Goal: Information Seeking & Learning: Find specific fact

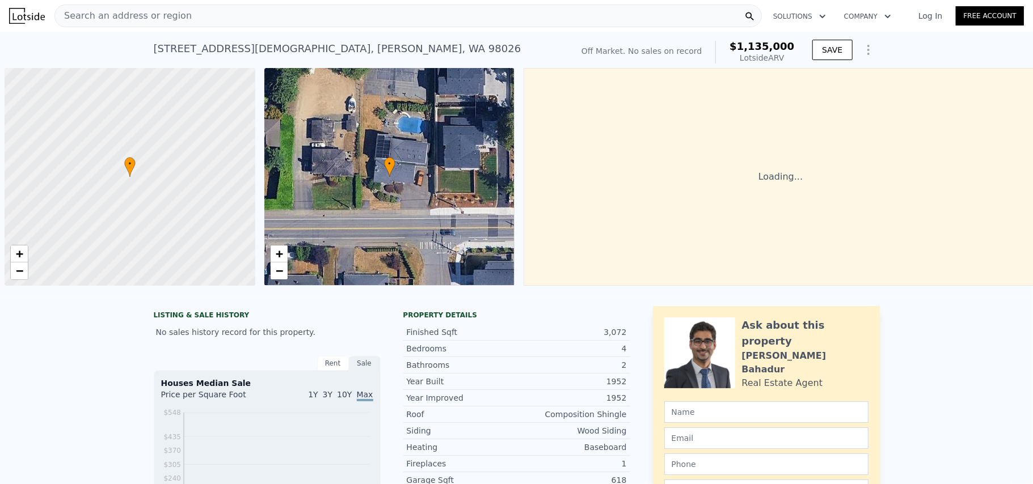
scroll to position [0, 5]
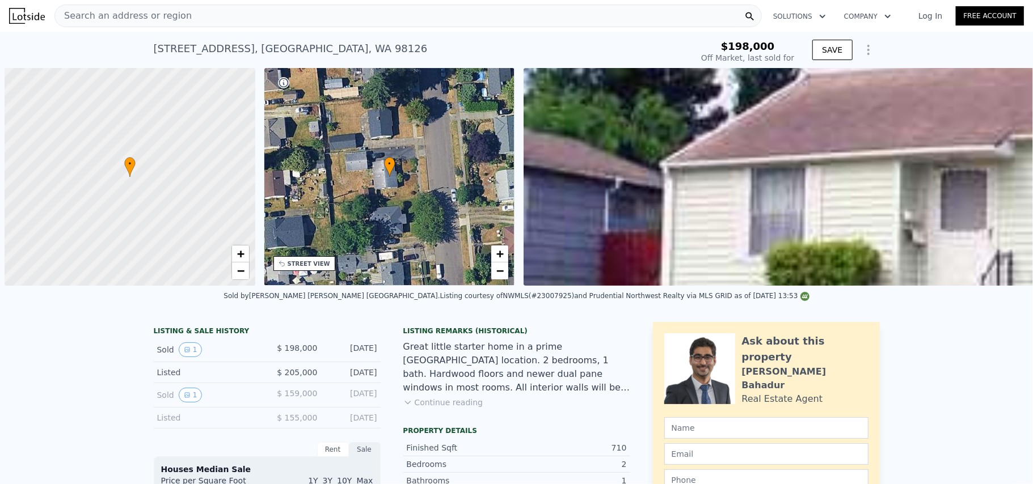
scroll to position [0, 5]
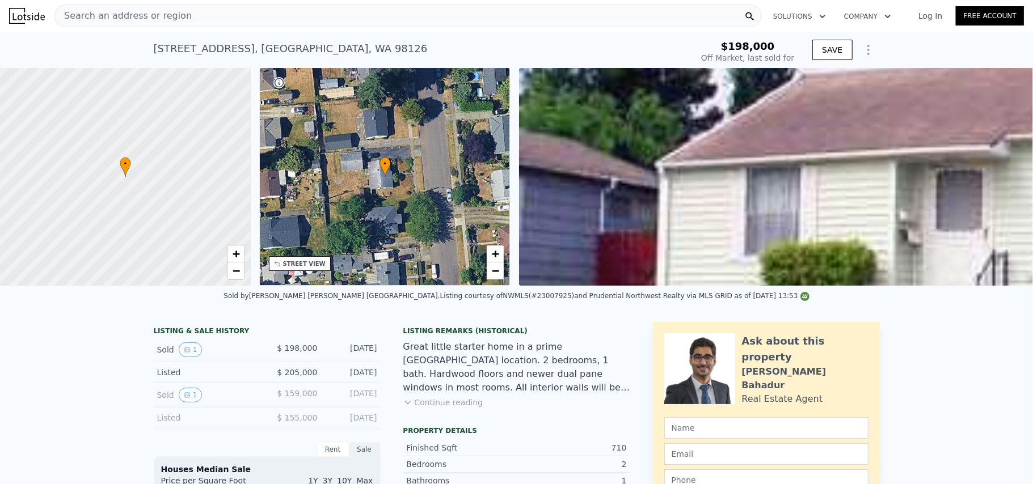
click at [324, 19] on div "Search an address or region" at bounding box center [407, 16] width 707 height 23
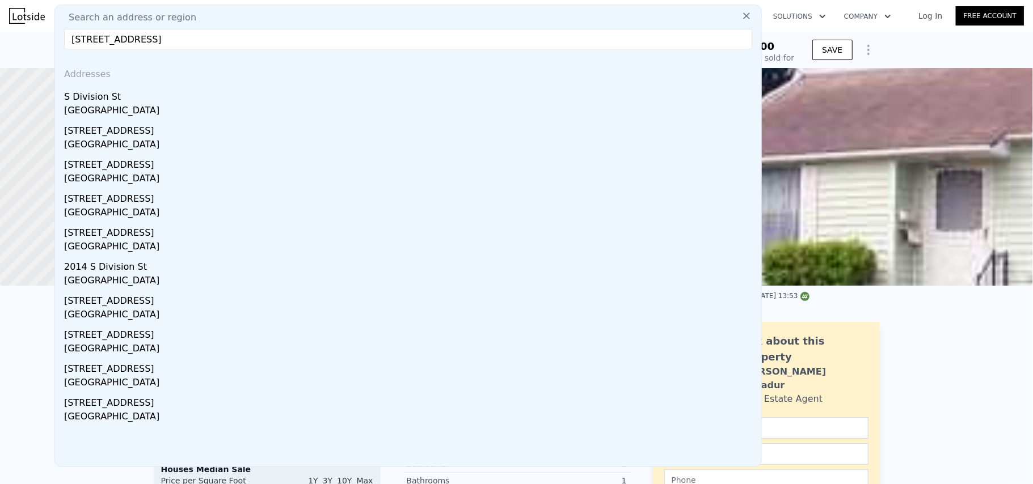
drag, startPoint x: 91, startPoint y: 39, endPoint x: 32, endPoint y: 33, distance: 59.9
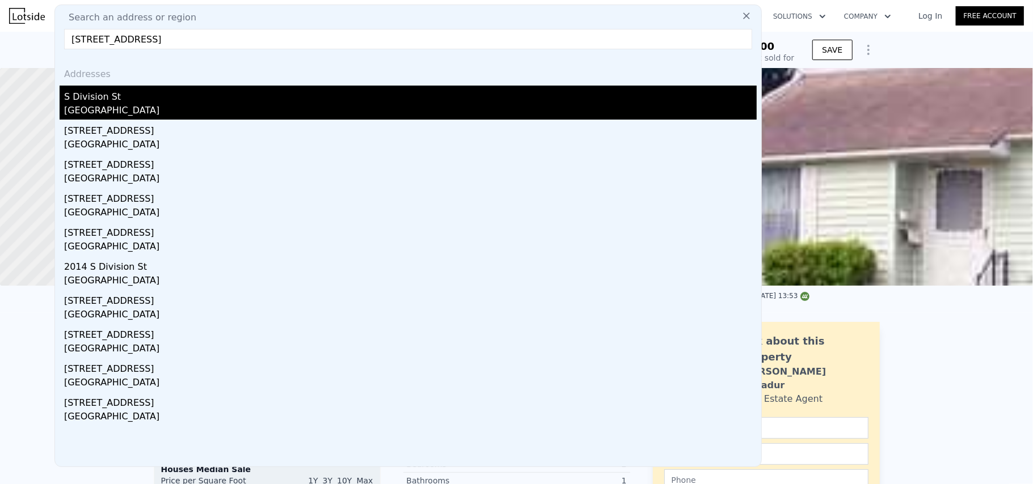
type input "[STREET_ADDRESS]"
click at [120, 100] on div "S Division St" at bounding box center [410, 95] width 692 height 18
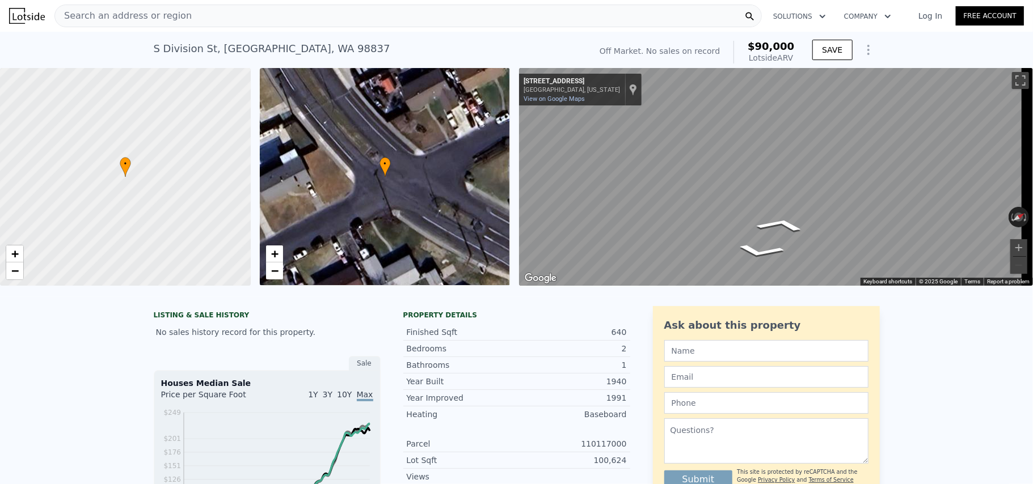
click at [312, 14] on div "Search an address or region" at bounding box center [407, 16] width 707 height 23
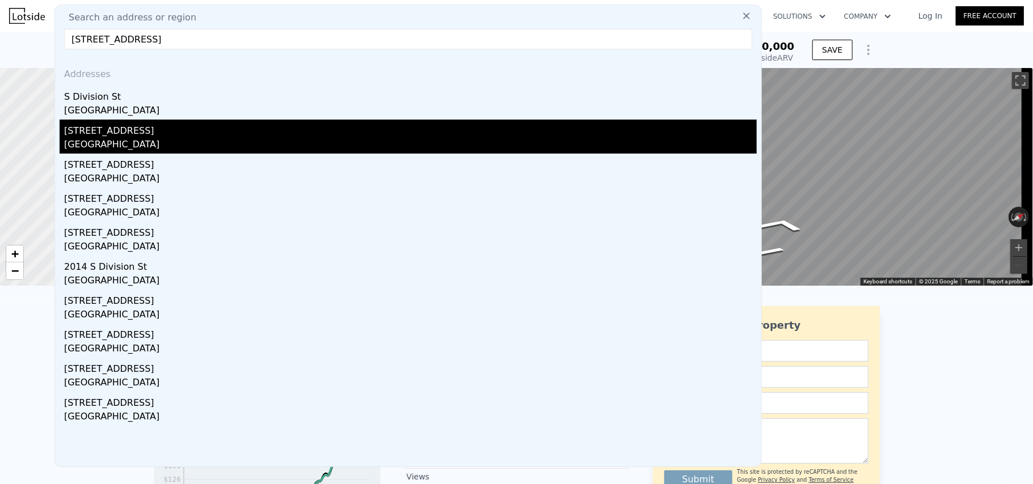
type input "[STREET_ADDRESS]"
click at [105, 141] on div "[GEOGRAPHIC_DATA]" at bounding box center [410, 146] width 692 height 16
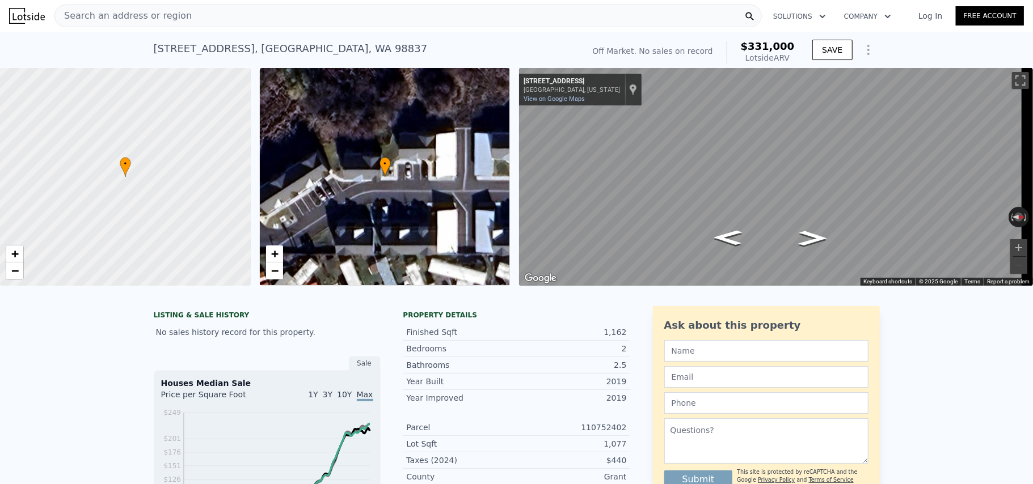
click at [332, 16] on div "Search an address or region" at bounding box center [407, 16] width 707 height 23
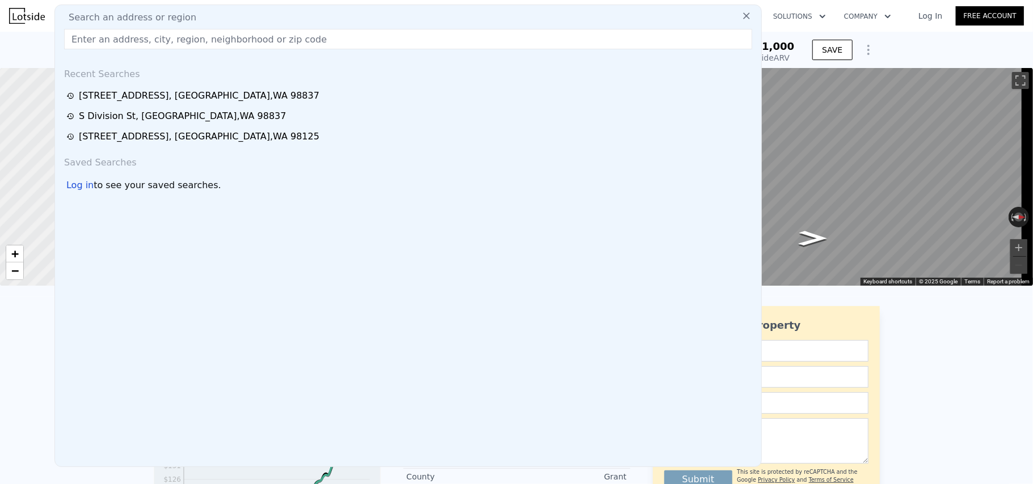
type input "[STREET_ADDRESS]"
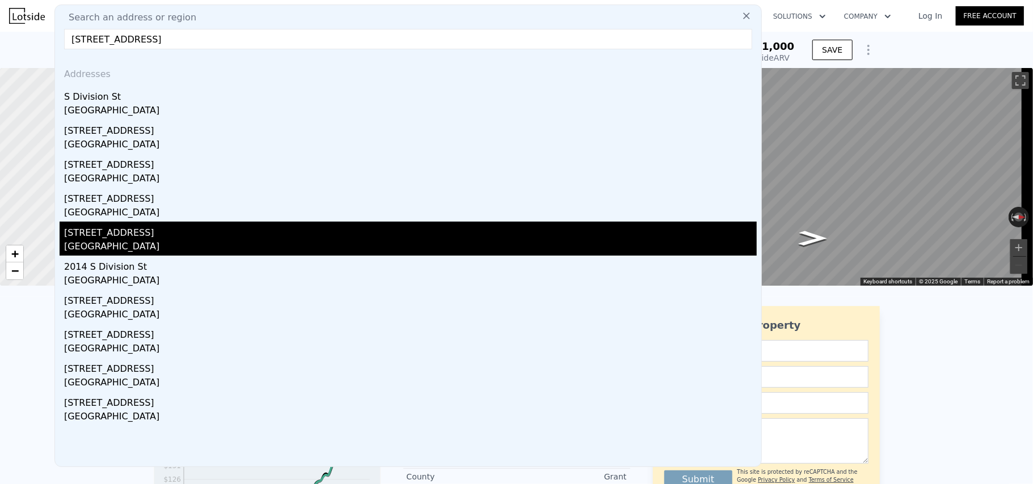
click at [122, 250] on div "[GEOGRAPHIC_DATA]" at bounding box center [410, 248] width 692 height 16
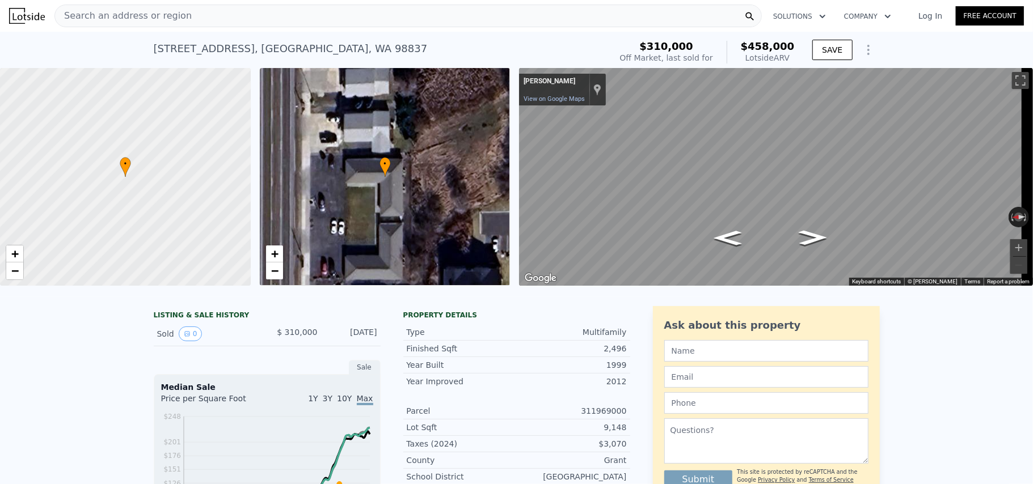
click at [361, 14] on div "Search an address or region" at bounding box center [407, 16] width 707 height 23
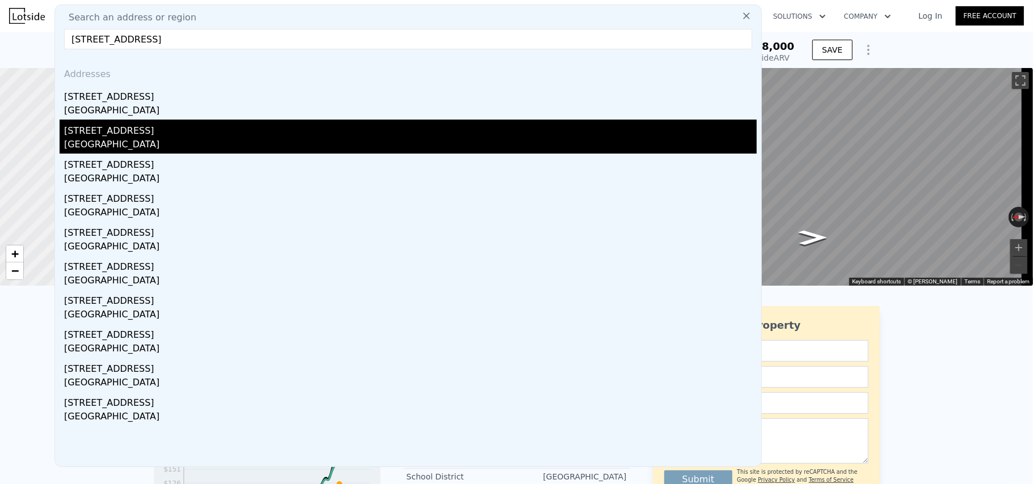
type input "[STREET_ADDRESS]"
click at [100, 132] on div "[STREET_ADDRESS]" at bounding box center [410, 129] width 692 height 18
